Goal: Information Seeking & Learning: Find specific fact

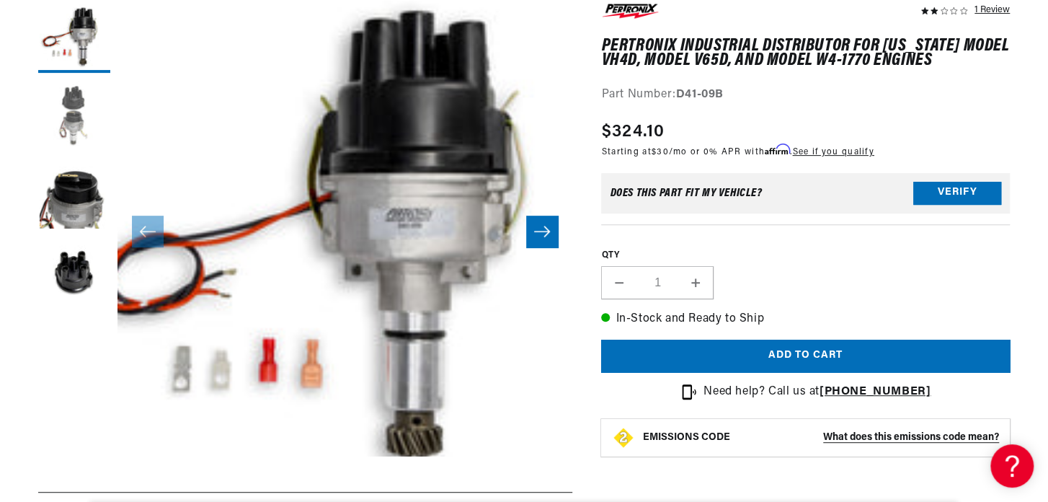
scroll to position [0, 437]
click at [65, 113] on button "Load image 2 in gallery view" at bounding box center [74, 116] width 72 height 72
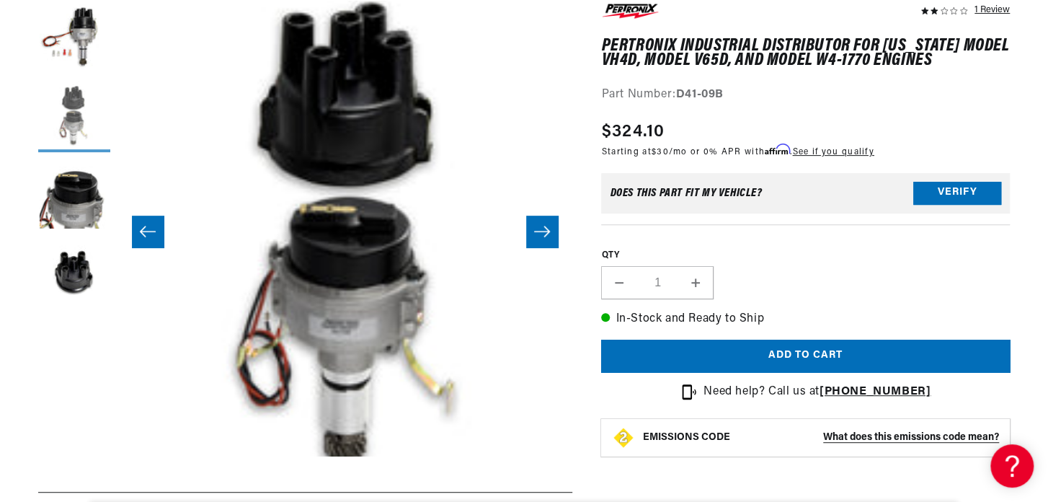
scroll to position [0, 455]
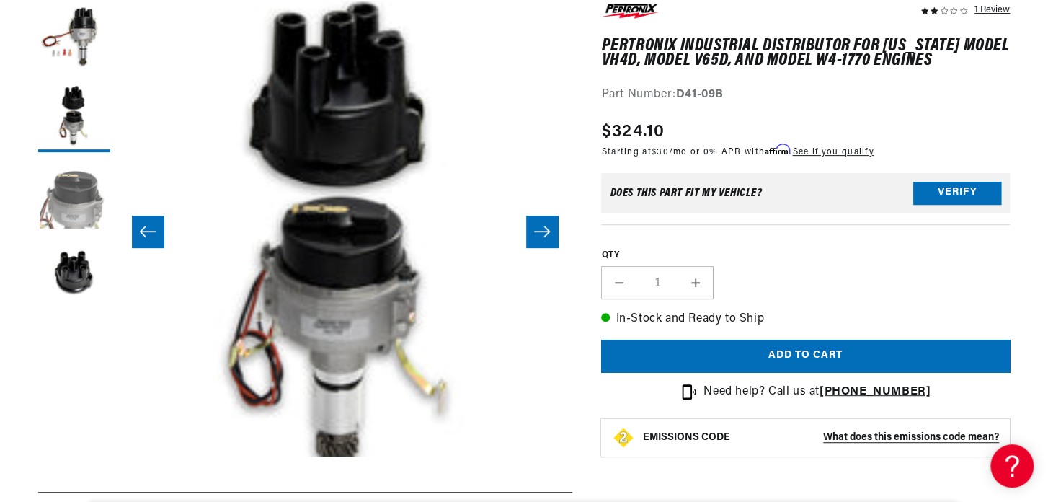
click at [90, 204] on button "Load image 3 in gallery view" at bounding box center [74, 195] width 72 height 72
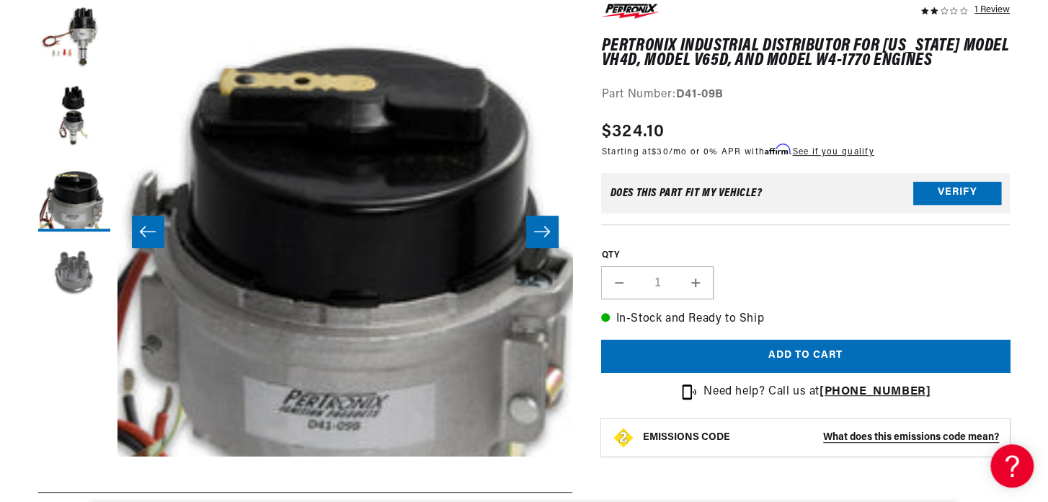
scroll to position [0, 0]
click at [81, 271] on button "Load image 4 in gallery view" at bounding box center [74, 275] width 72 height 72
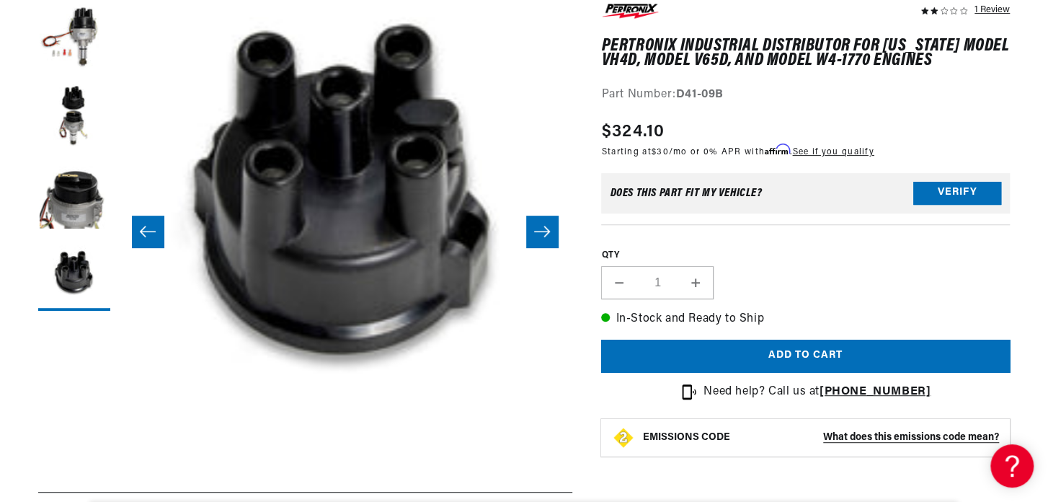
scroll to position [45, 1365]
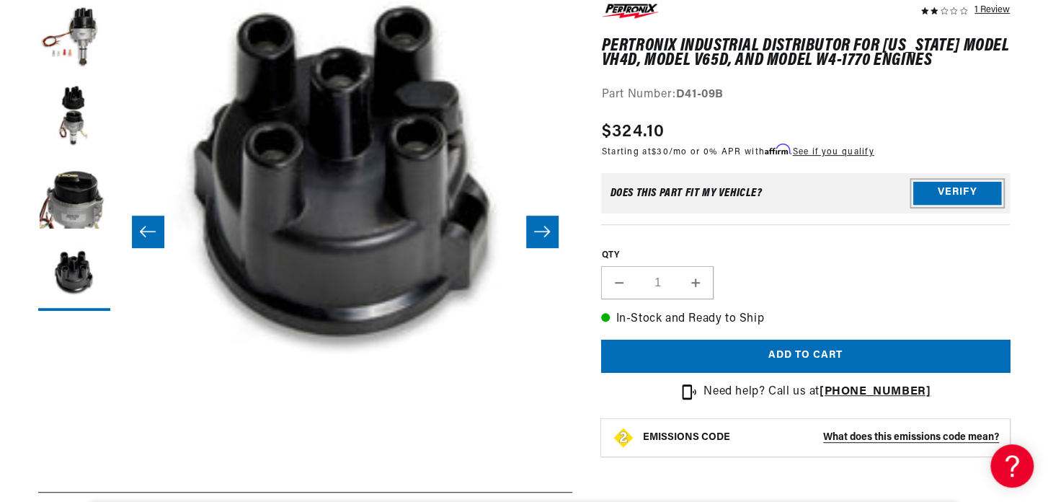
click at [983, 187] on button "Verify" at bounding box center [957, 193] width 88 height 23
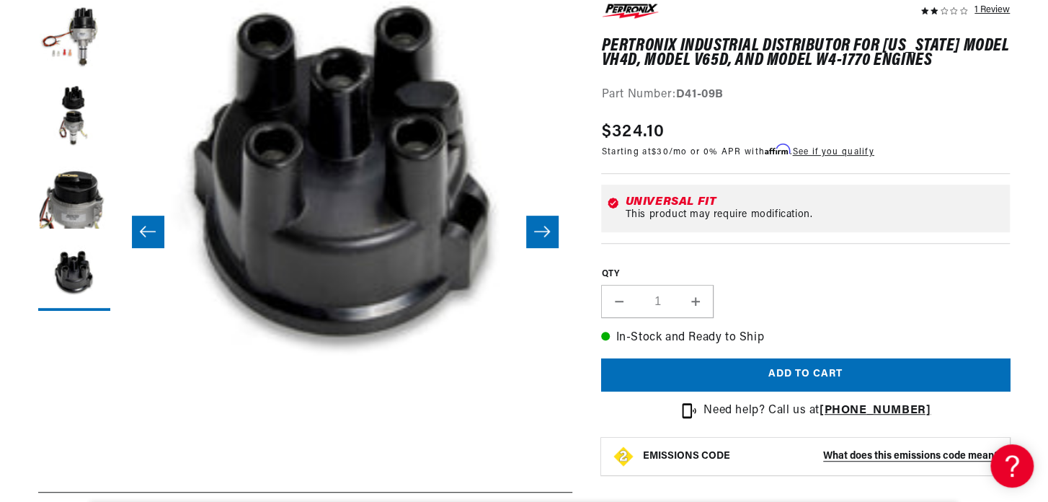
click at [983, 187] on div "Universal Fit This product may require modification." at bounding box center [805, 208] width 409 height 48
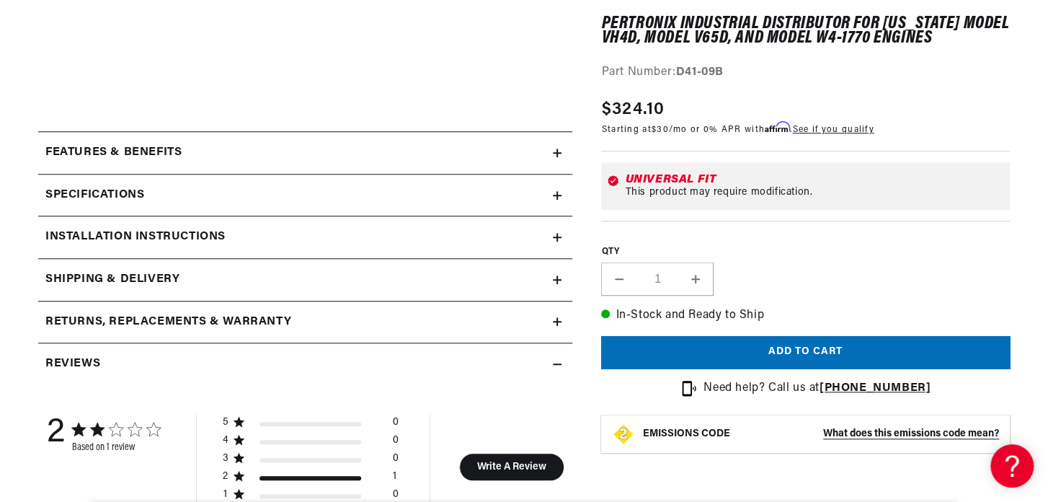
scroll to position [649, 0]
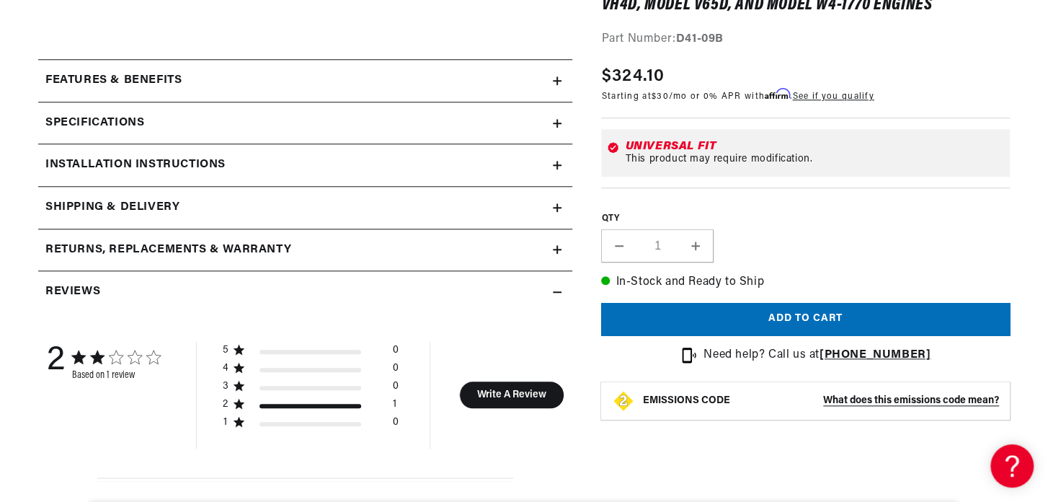
click at [552, 74] on div "Features & Benefits" at bounding box center [295, 80] width 515 height 19
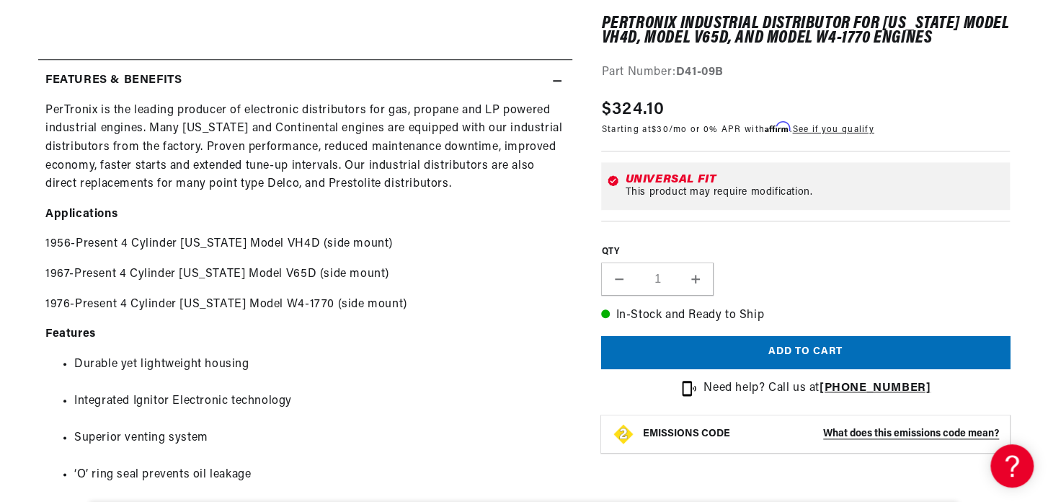
scroll to position [0, 0]
click at [562, 80] on summary "Features & Benefits" at bounding box center [305, 81] width 534 height 42
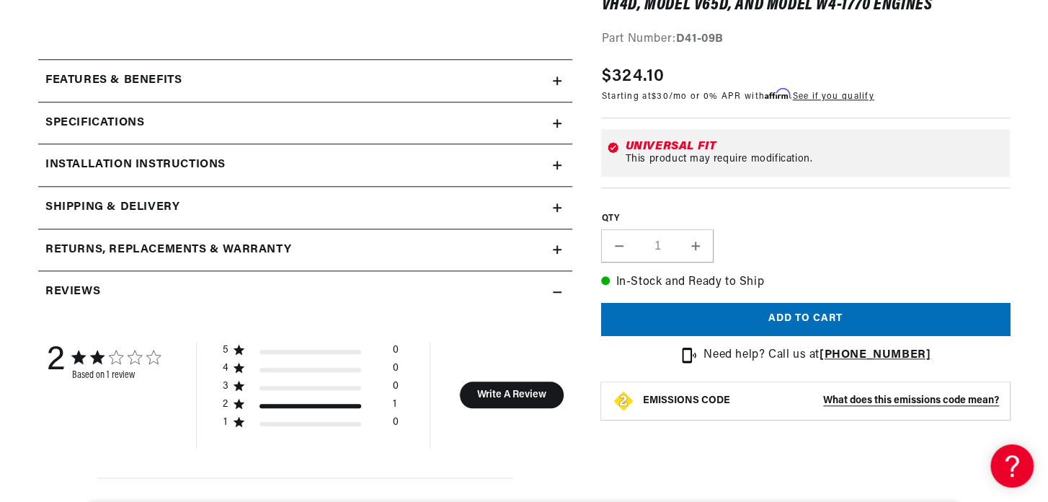
click at [555, 123] on icon at bounding box center [557, 123] width 9 height 0
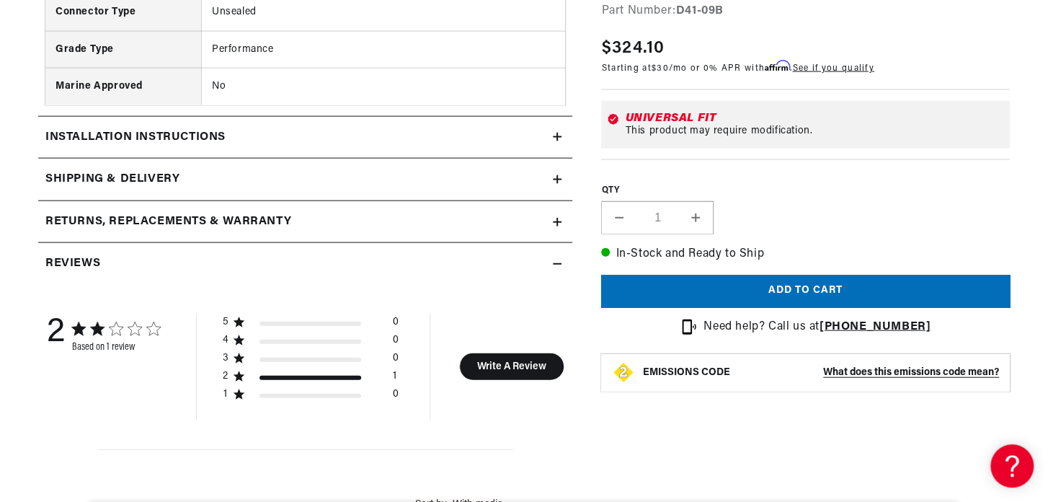
scroll to position [1657, 0]
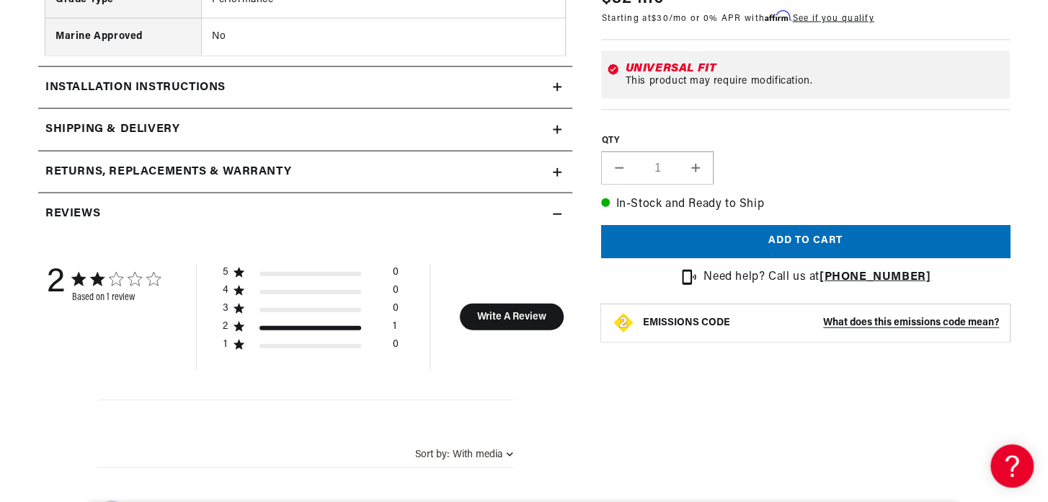
click at [557, 84] on icon at bounding box center [557, 87] width 0 height 9
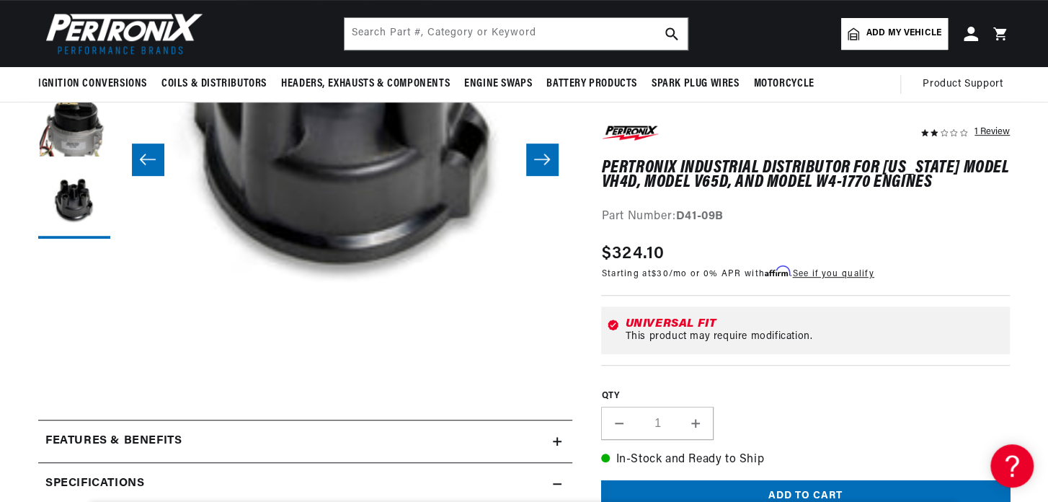
scroll to position [0, 0]
click at [263, 25] on header "BETTER SEARCH RESULTS Add your vehicle's year, make, and model to find parts be…" at bounding box center [523, 33] width 1043 height 67
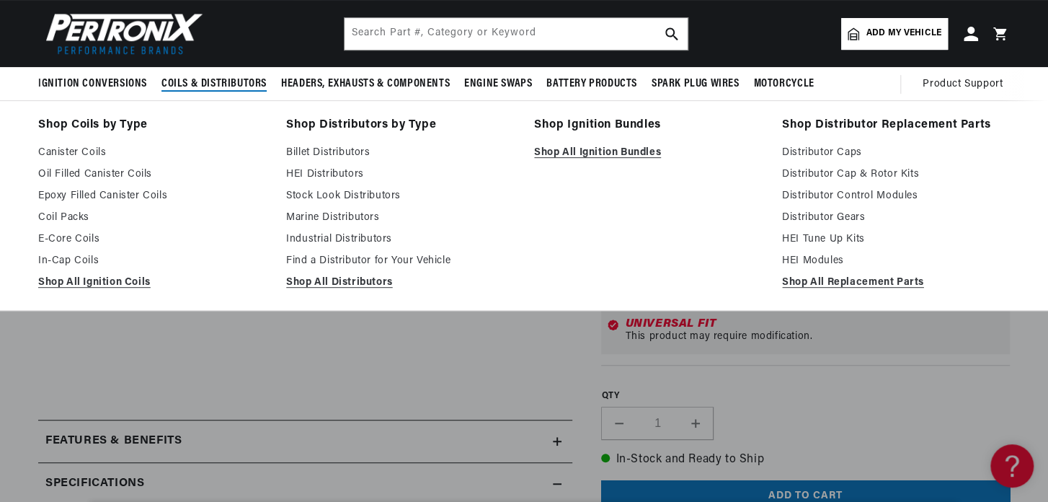
scroll to position [0, 437]
click at [373, 260] on link "Find a Distributor for Your Vehicle" at bounding box center [400, 260] width 228 height 17
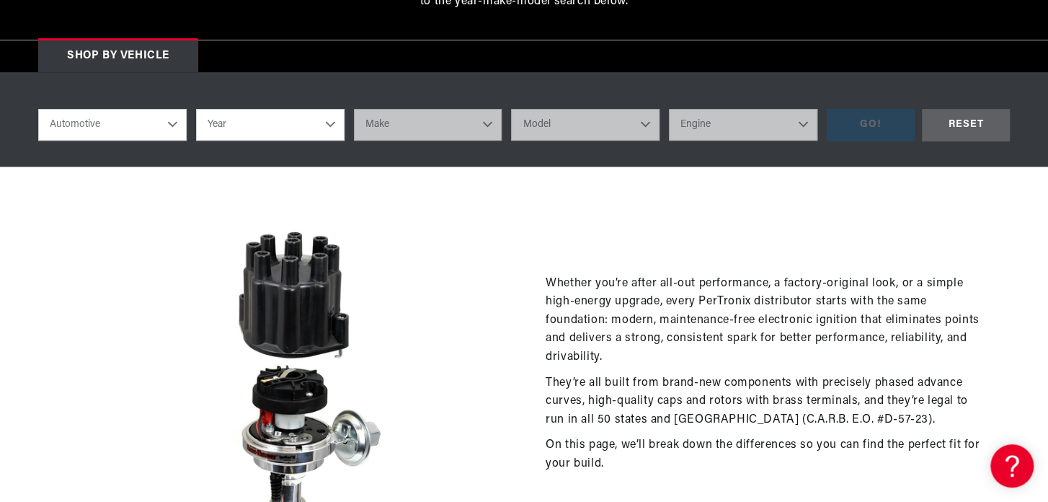
scroll to position [360, 0]
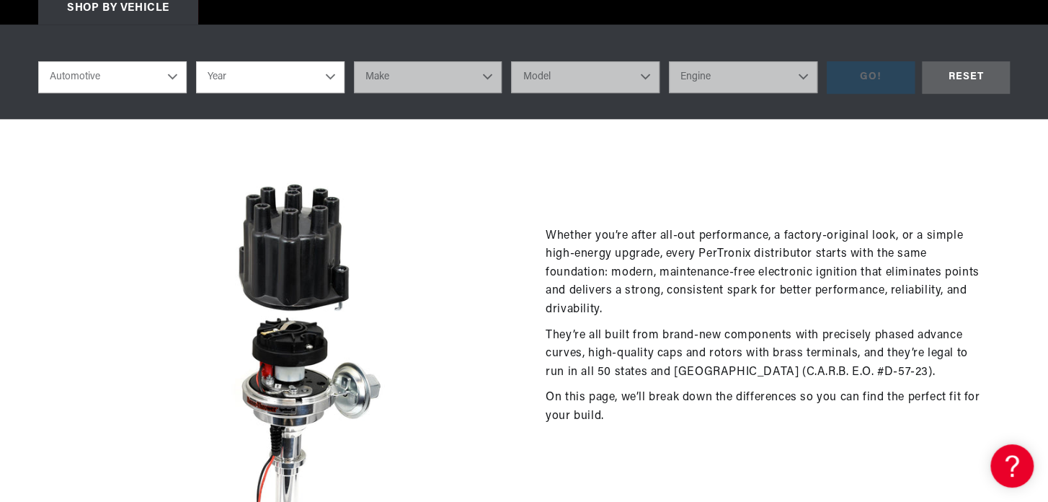
click at [159, 76] on select "Automotive Agricultural Industrial Marine Motorcycle" at bounding box center [112, 77] width 148 height 32
click at [38, 61] on select "Automotive Agricultural Industrial Marine Motorcycle" at bounding box center [112, 77] width 148 height 32
select select "Industrial"
click at [320, 81] on select "Year 1990 1986 1984 1983 1982 1981 1980 1979 1978 1977 1976 1975 1974 1973 1972…" at bounding box center [270, 77] width 148 height 32
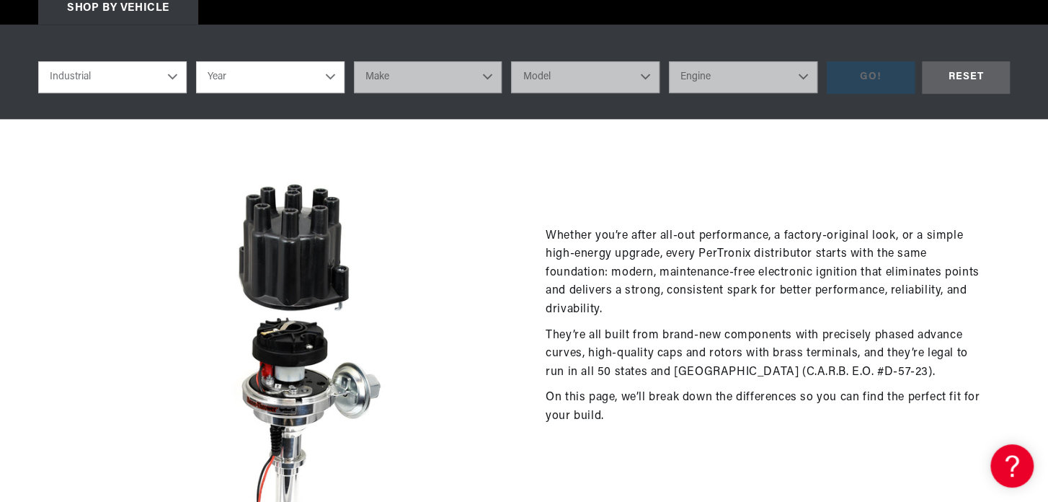
select select "1990"
click at [196, 61] on select "Year 1990 1986 1984 1983 1982 1981 1980 1979 1978 1977 1976 1975 1974 1973 1972…" at bounding box center [270, 77] width 148 height 32
click at [469, 78] on select "Make Komatsu" at bounding box center [428, 77] width 148 height 32
click at [316, 83] on select "1990 1986 1984 1983 1982 1981 1980 1979 1978 1977 1976 1975 1974 1973 1972 1971…" at bounding box center [270, 77] width 148 height 32
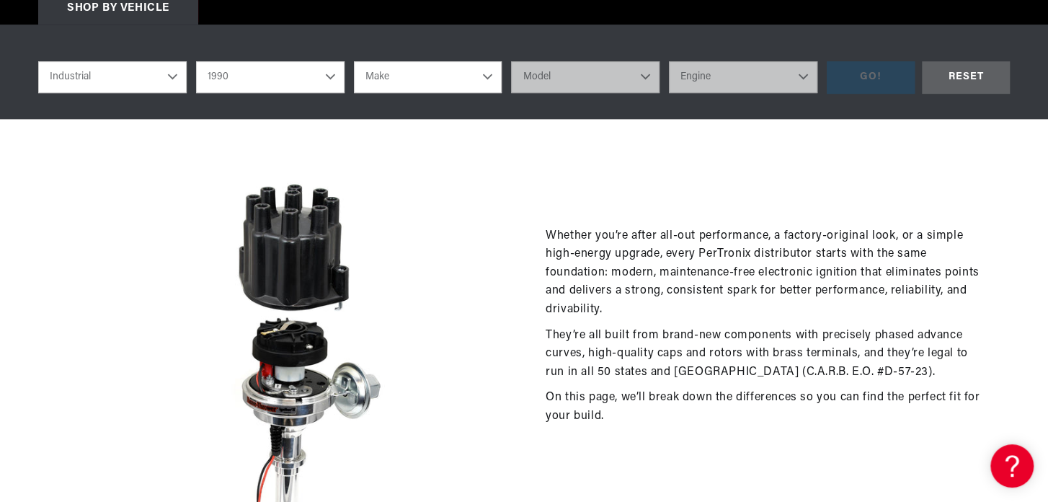
click at [494, 139] on div "Whether you’re after all-out performance, a factory-original look, or a simple …" at bounding box center [523, 388] width 1043 height 538
click at [481, 73] on select "Make Komatsu" at bounding box center [428, 77] width 148 height 32
click at [484, 79] on select "Make Komatsu" at bounding box center [428, 77] width 148 height 32
click at [335, 85] on select "1990 1986 1984 1983 1982 1981 1980 1979 1978 1977 1976 1975 1974 1973 1972 1971…" at bounding box center [270, 77] width 148 height 32
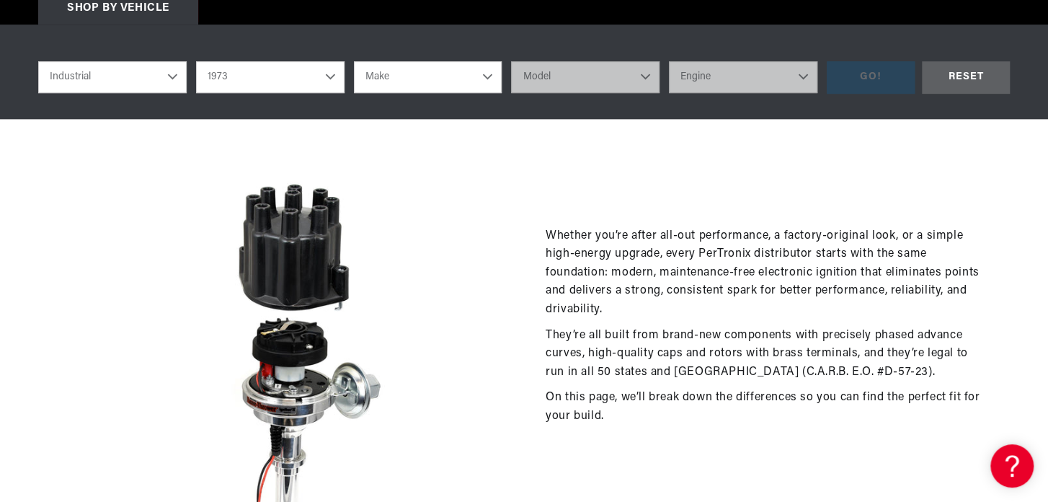
click at [196, 61] on select "1990 1986 1984 1983 1982 1981 1980 1979 1978 1977 1976 1975 1974 1973 1972 1971…" at bounding box center [270, 77] width 148 height 32
select select "1973"
click at [476, 75] on select "Make Allis Chalmers Dodge Eaton, Yale, Towne Volkswagen Industrial Engine" at bounding box center [428, 77] width 148 height 32
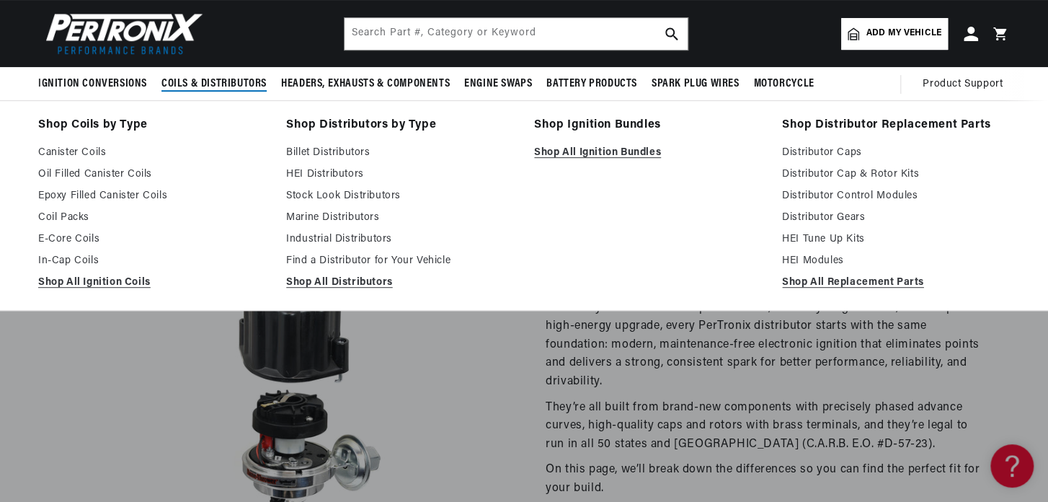
scroll to position [0, 0]
click at [325, 235] on link "Industrial Distributors" at bounding box center [400, 239] width 228 height 17
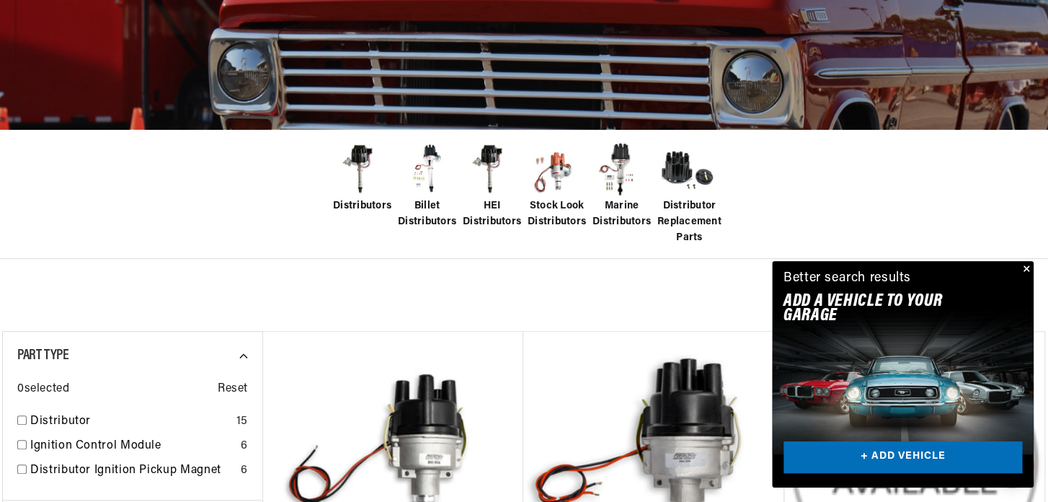
scroll to position [360, 0]
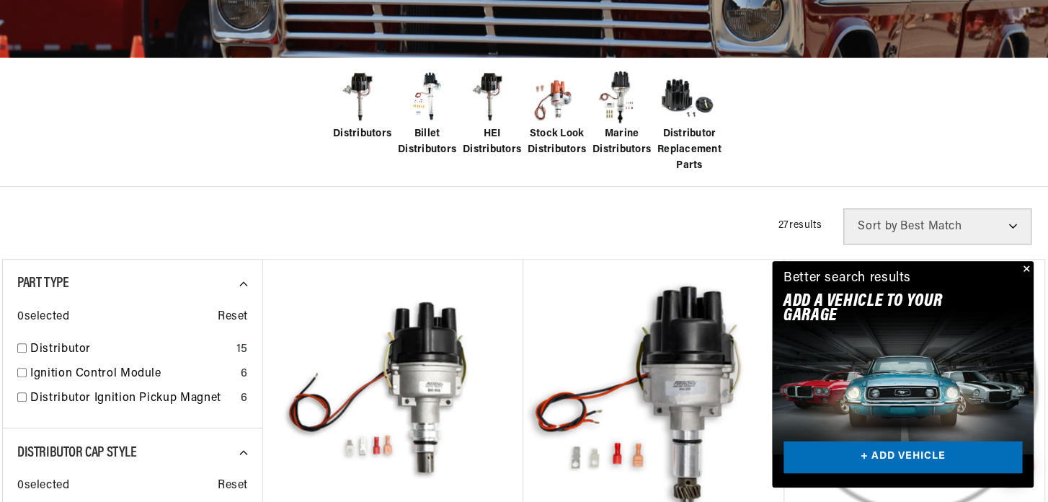
click at [346, 102] on img at bounding box center [362, 97] width 58 height 58
click at [360, 99] on img at bounding box center [362, 97] width 58 height 58
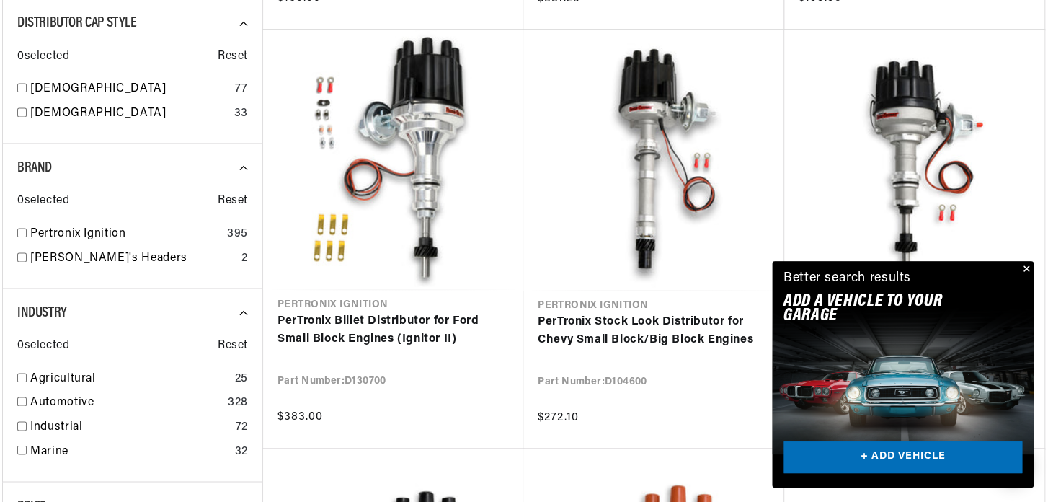
scroll to position [1081, 0]
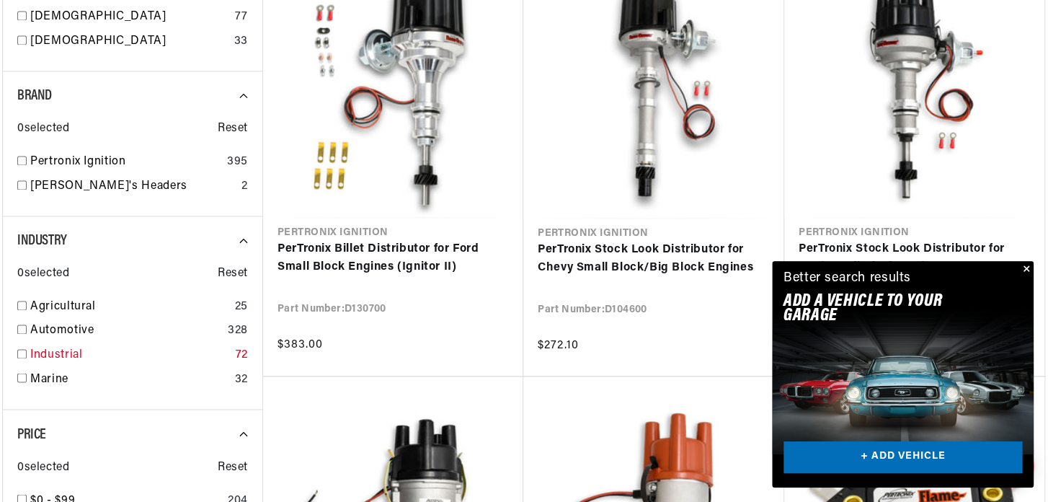
click at [17, 349] on input "checkbox" at bounding box center [21, 353] width 9 height 9
checkbox input "false"
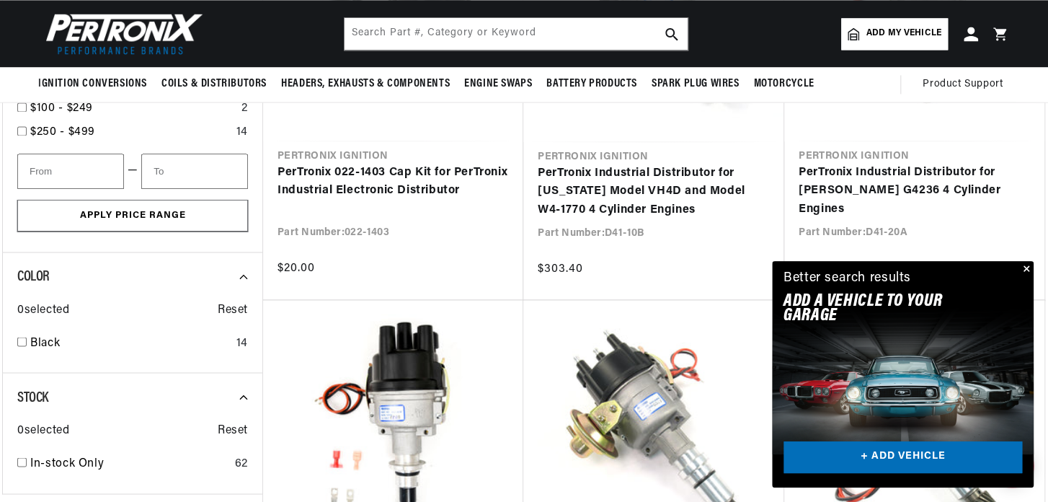
scroll to position [1081, 0]
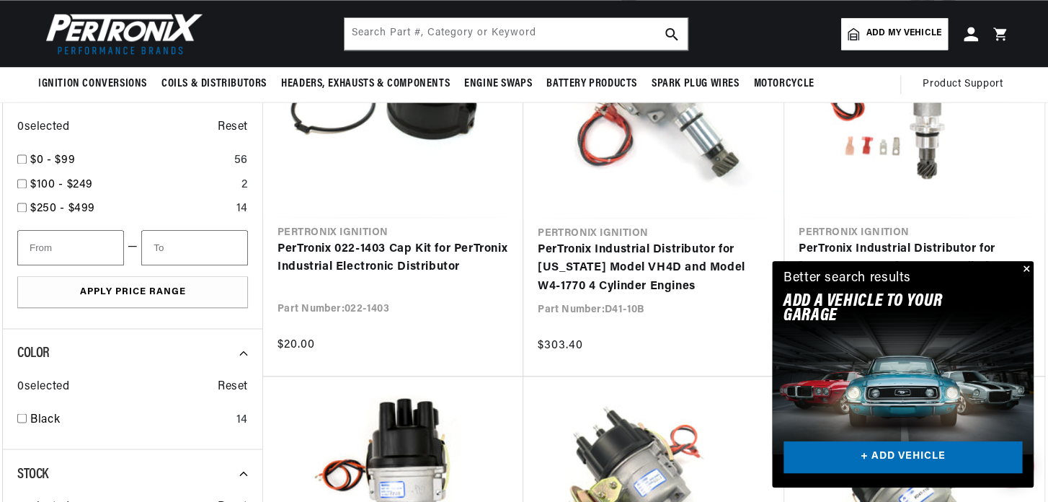
click at [1025, 269] on button "Close" at bounding box center [1024, 269] width 17 height 17
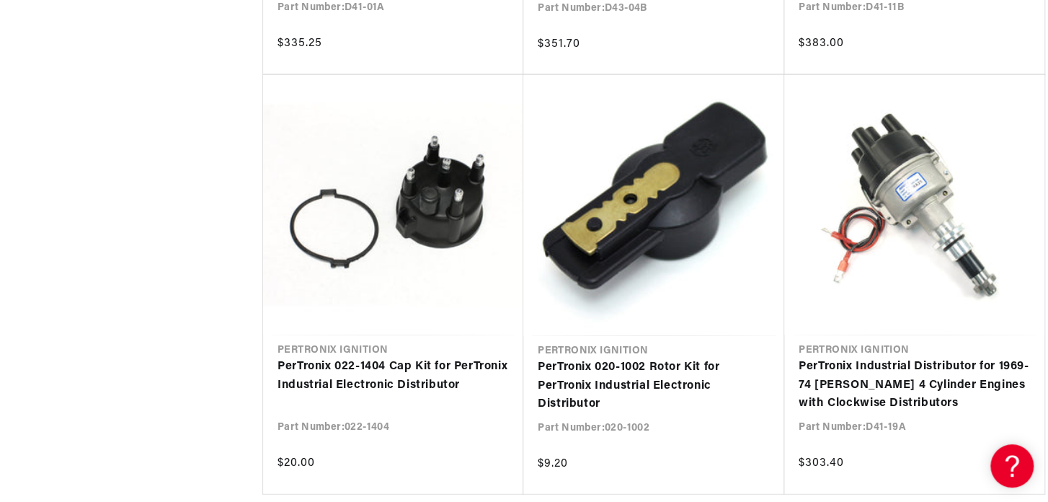
scroll to position [0, 0]
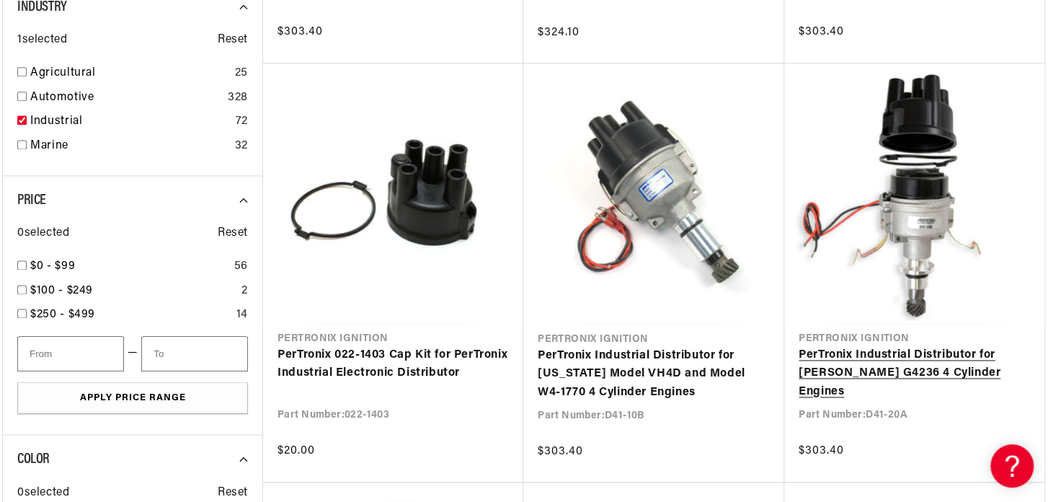
scroll to position [1009, 0]
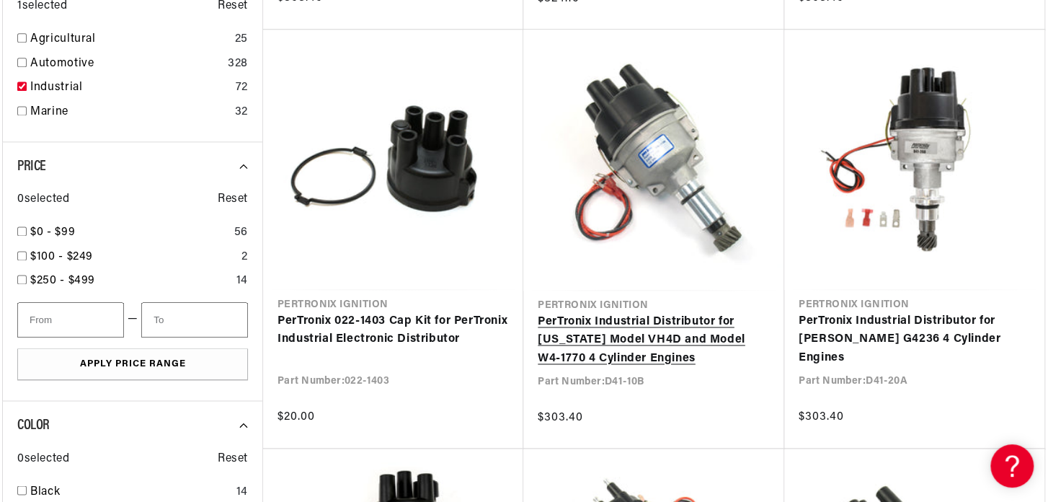
click at [607, 326] on link "PerTronix Industrial Distributor for [US_STATE] Model VH4D and Model W4-1770 4 …" at bounding box center [654, 340] width 232 height 55
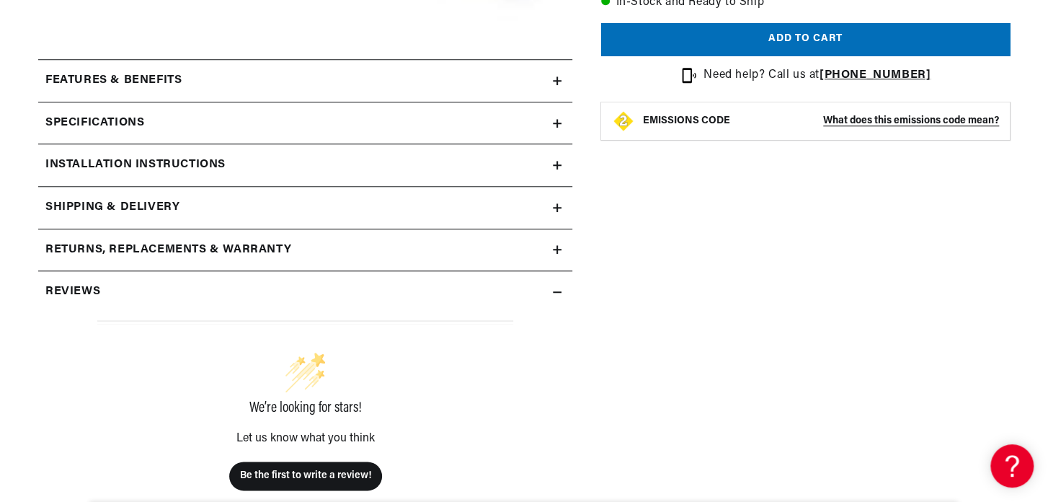
click at [558, 124] on icon at bounding box center [557, 123] width 9 height 9
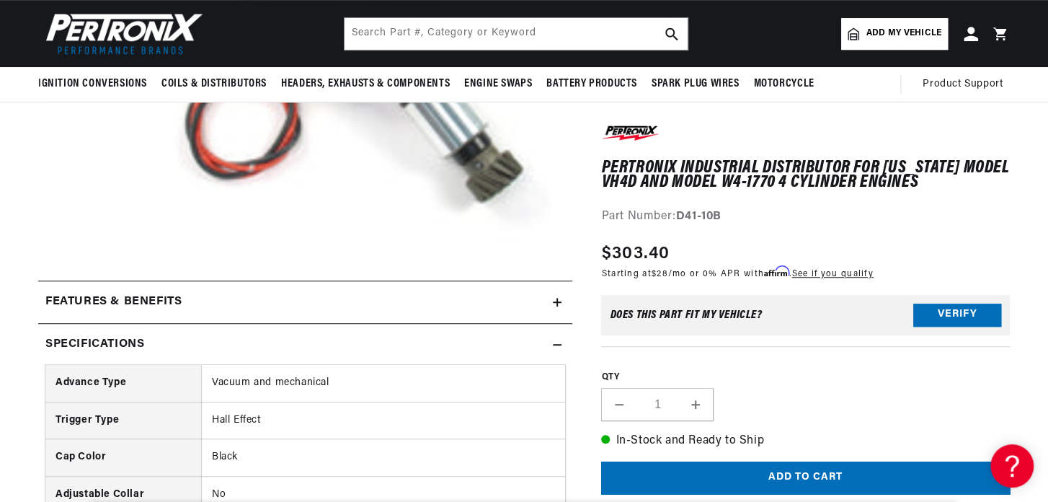
scroll to position [360, 0]
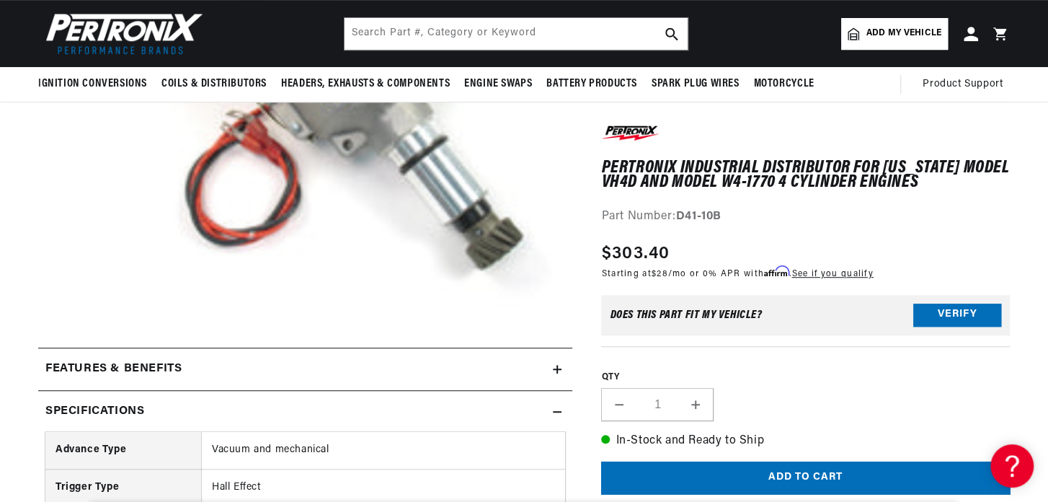
click at [555, 407] on icon at bounding box center [557, 411] width 9 height 9
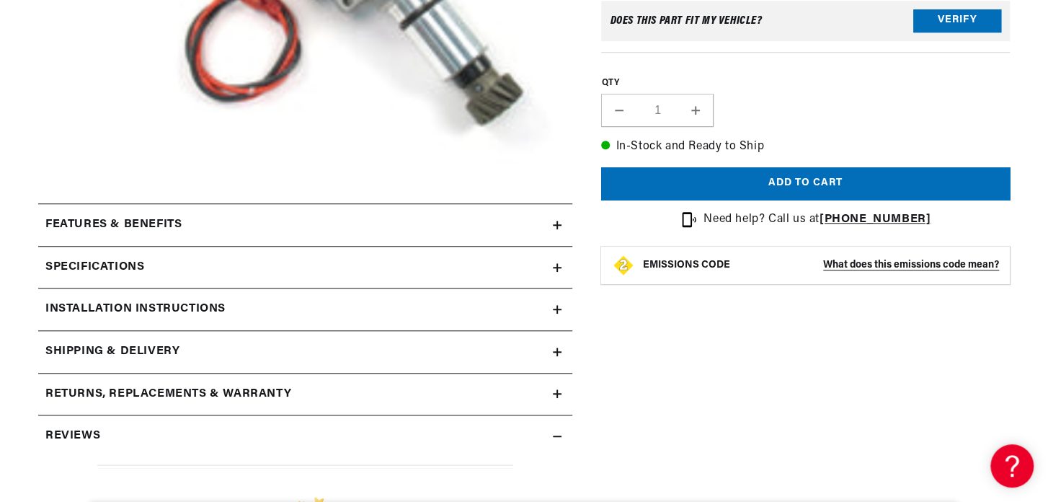
scroll to position [0, 0]
click at [559, 219] on summary "Features & Benefits" at bounding box center [305, 225] width 534 height 42
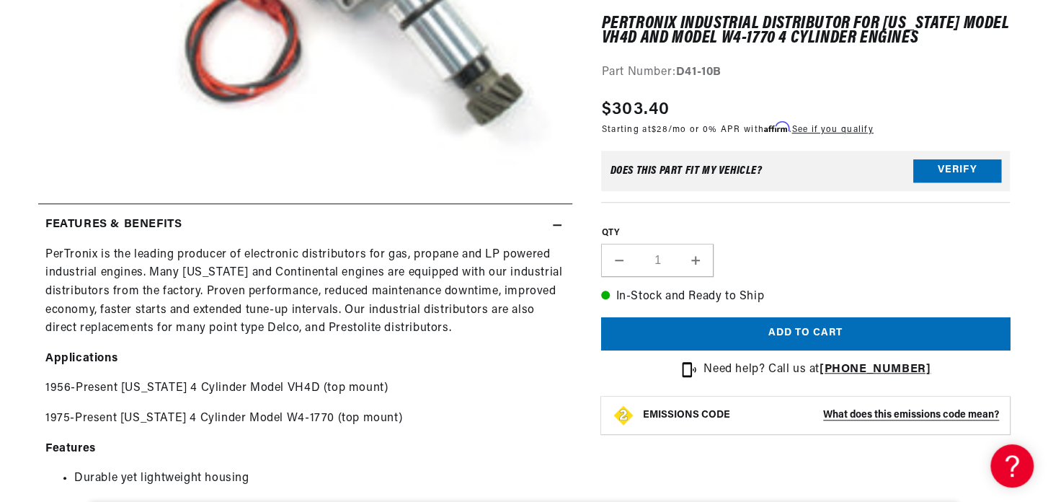
scroll to position [0, 437]
click at [556, 226] on icon at bounding box center [557, 225] width 9 height 9
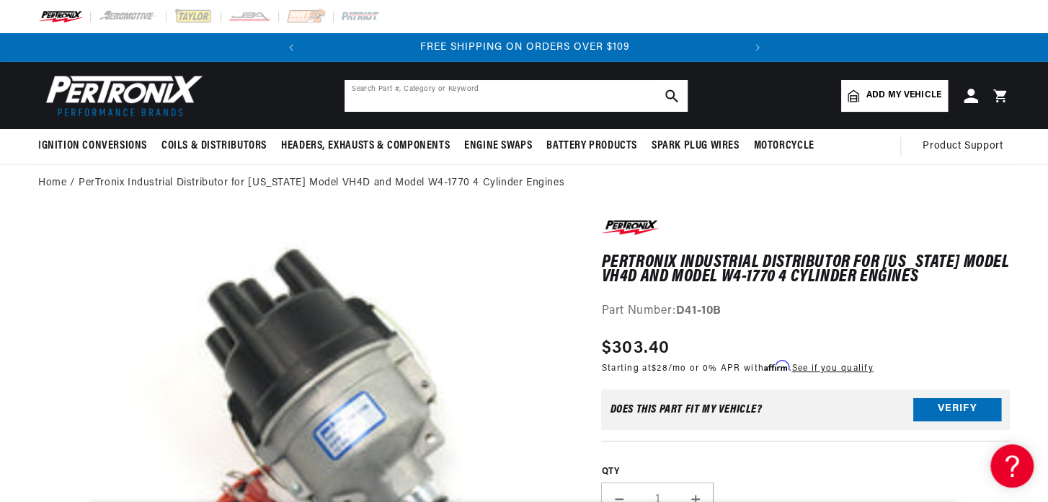
click at [464, 90] on input "text" at bounding box center [515, 96] width 343 height 32
type input "1ad6004"
click at [669, 101] on icon "search button" at bounding box center [671, 95] width 13 height 13
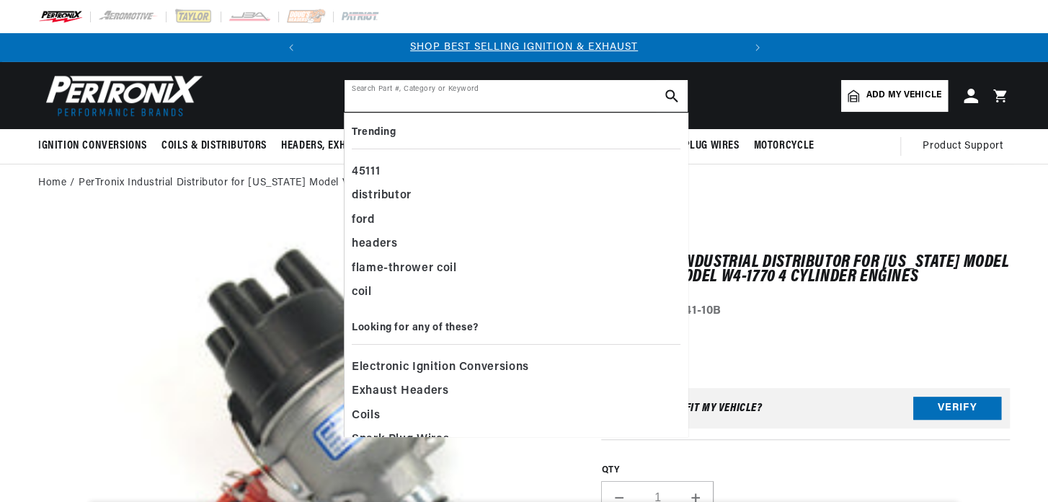
click at [436, 97] on input "text" at bounding box center [515, 96] width 343 height 32
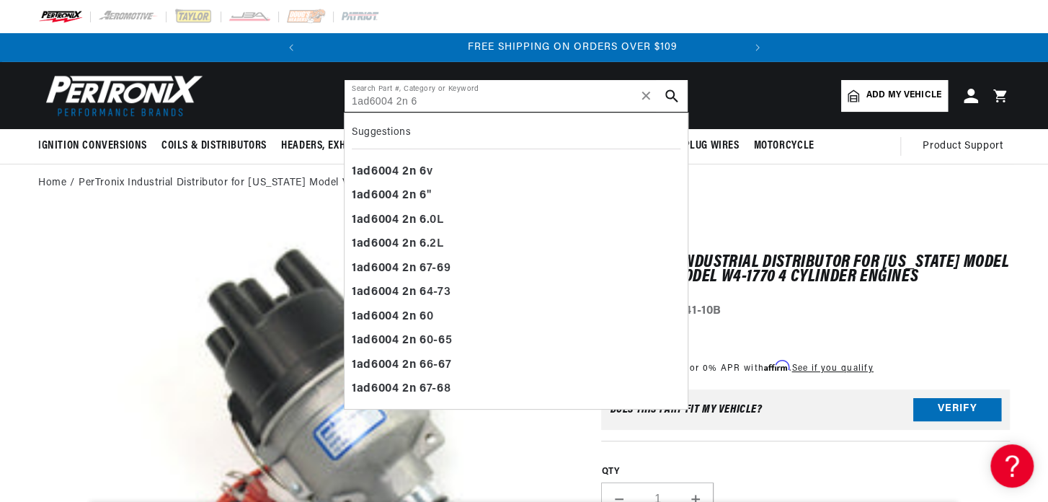
scroll to position [0, 437]
type input "1ad6004 2n 6"
click at [423, 168] on b "6" at bounding box center [422, 172] width 7 height 12
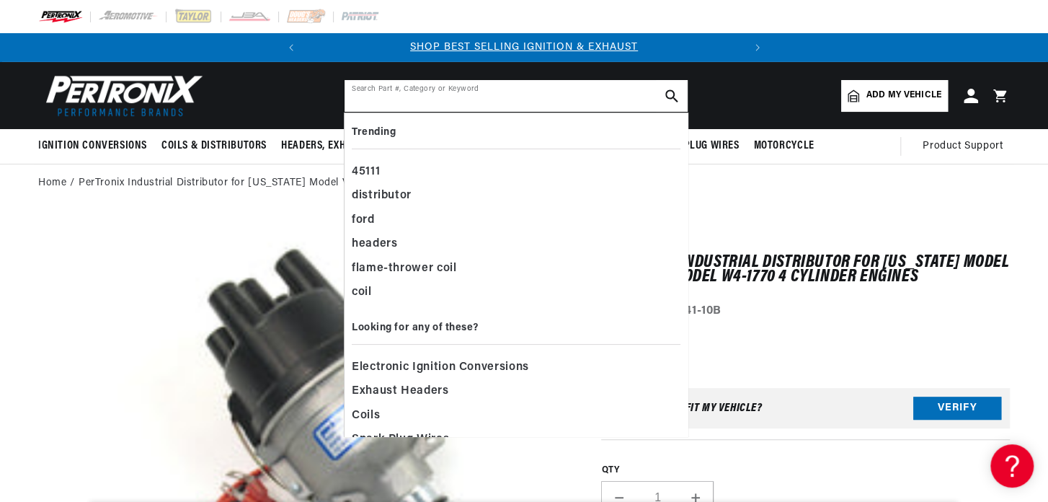
click at [454, 92] on input "text" at bounding box center [515, 96] width 343 height 32
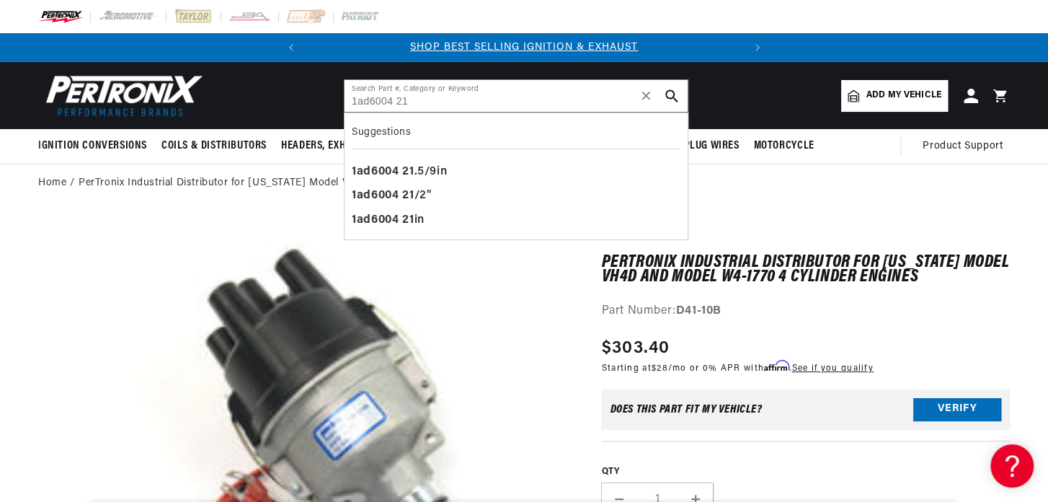
click at [748, 177] on ol "Home PerTronix Industrial Distributor for Wisconsin Model VH4D and Model W4-177…" at bounding box center [523, 183] width 971 height 16
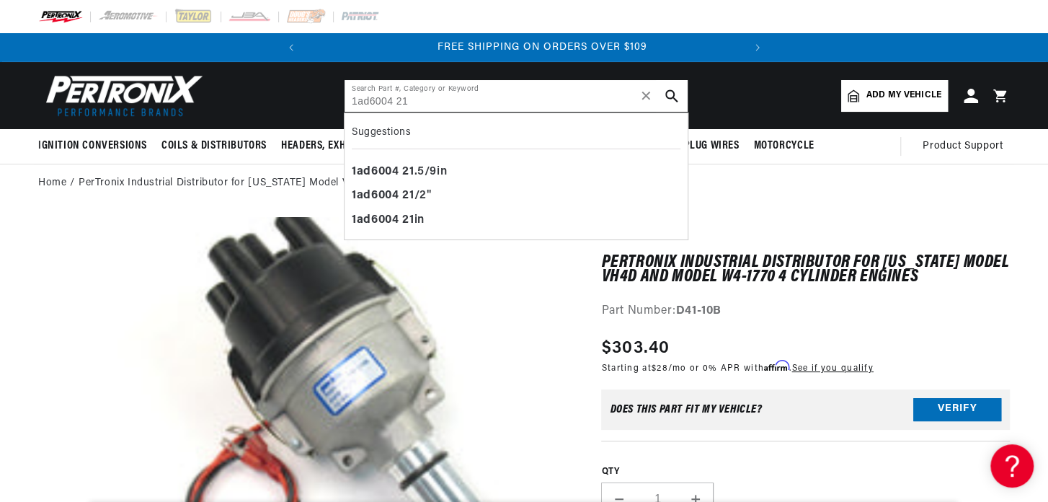
scroll to position [0, 437]
drag, startPoint x: 426, startPoint y: 100, endPoint x: 349, endPoint y: 100, distance: 76.4
click at [349, 100] on input "1ad6004 21" at bounding box center [515, 96] width 343 height 32
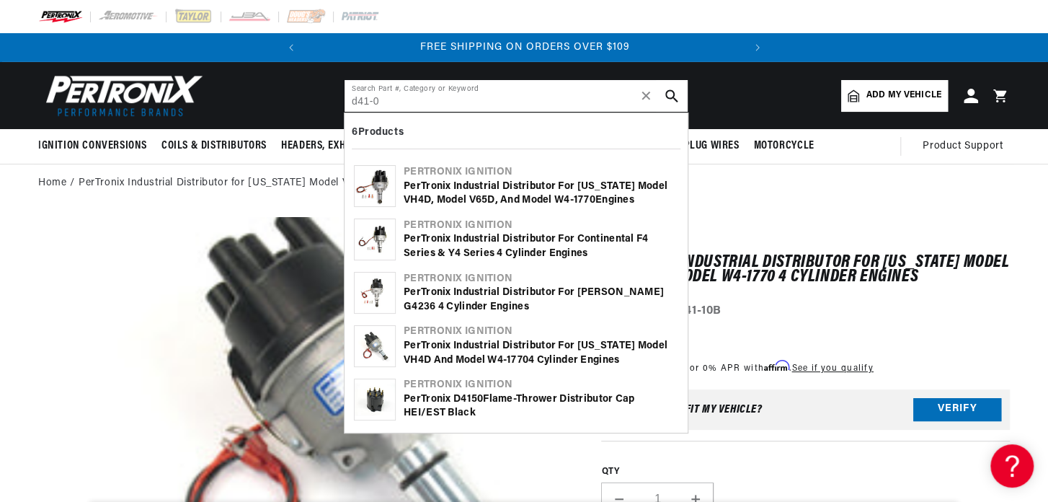
type input "d41-0"
click at [471, 190] on div "PerTronix Industrial Distributor for Wisconsin Model VH4D, Model V65D, and Mode…" at bounding box center [541, 193] width 275 height 28
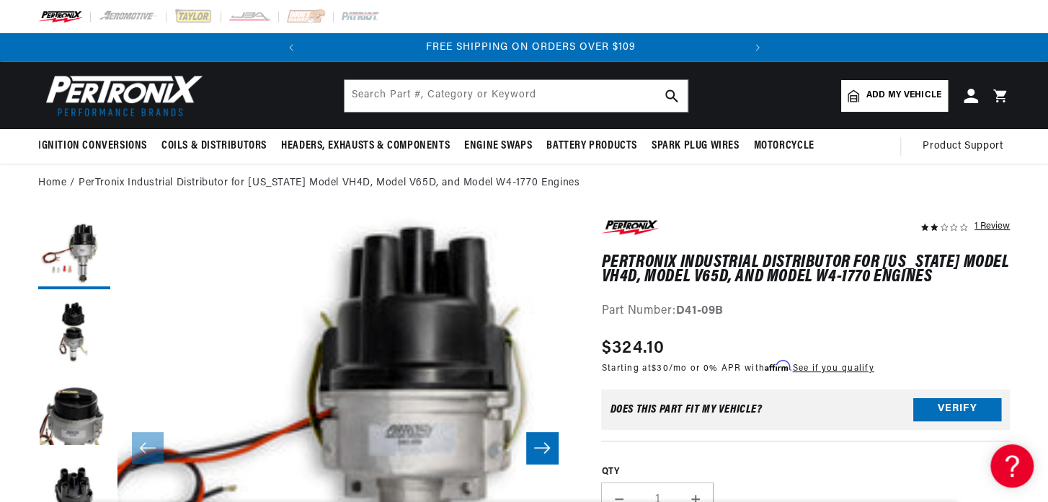
scroll to position [0, 437]
